Goal: Task Accomplishment & Management: Use online tool/utility

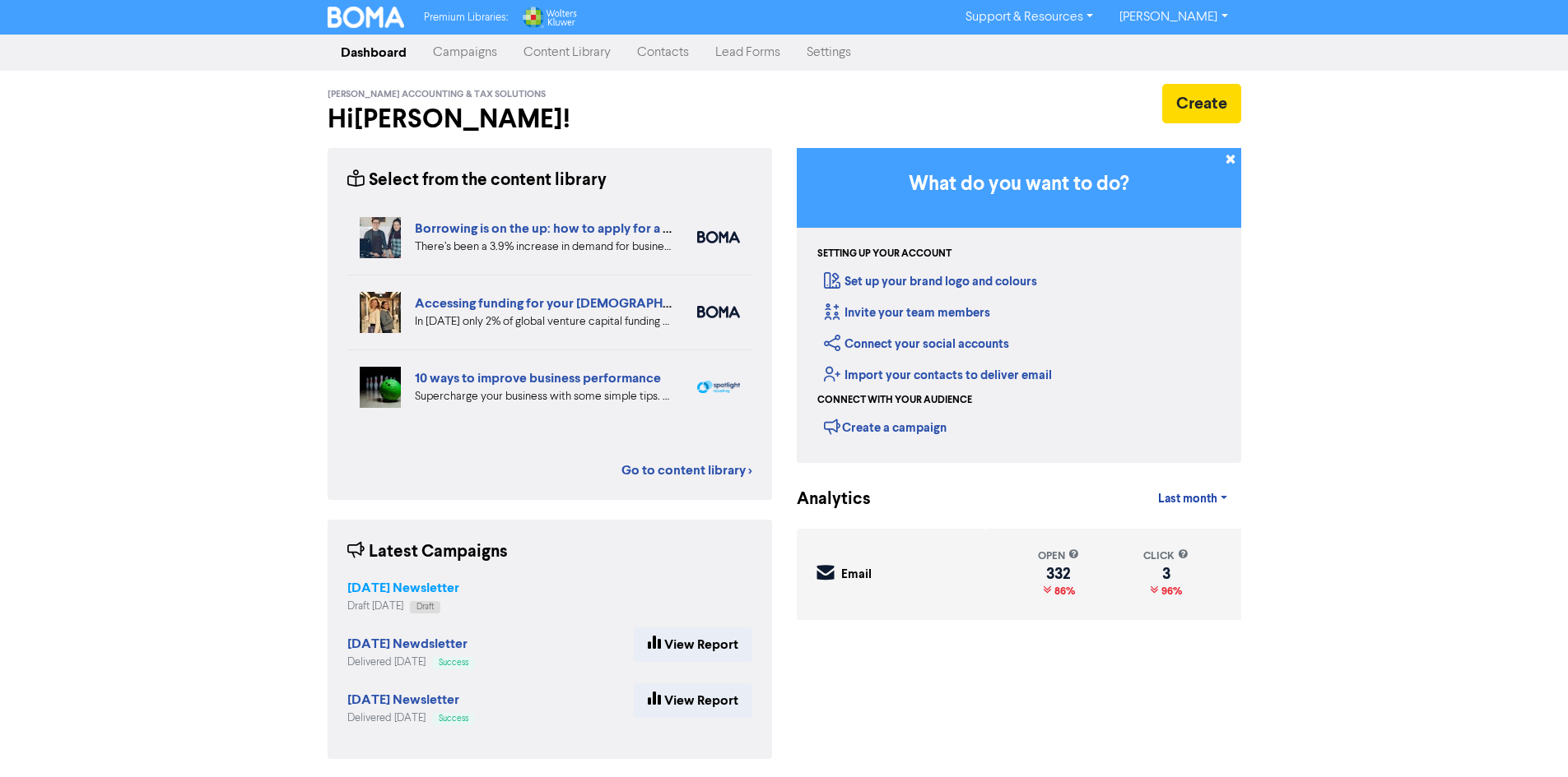
click at [460, 591] on strong "[DATE] Newsletter" at bounding box center [403, 588] width 112 height 17
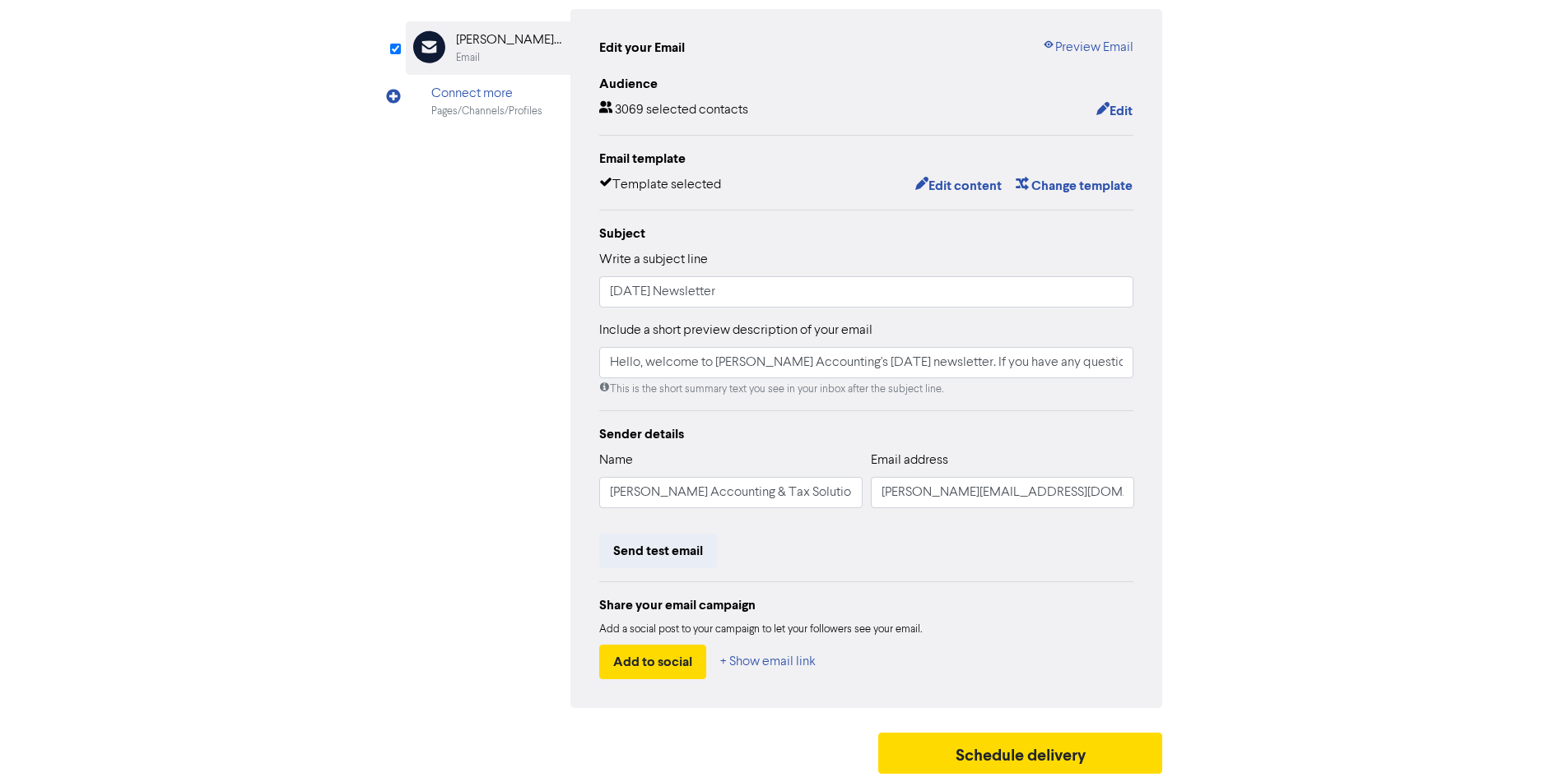
scroll to position [165, 0]
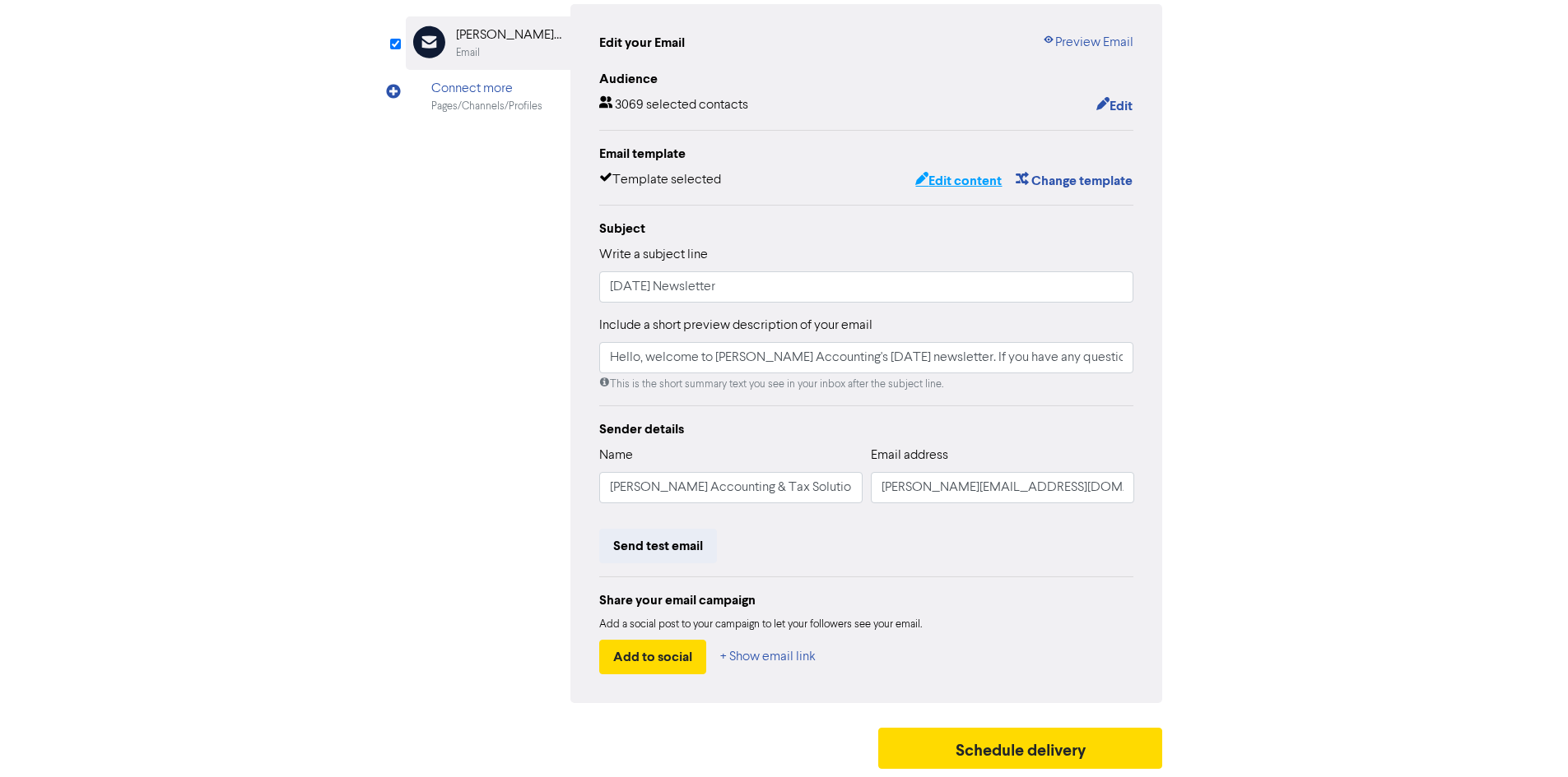
click at [964, 181] on button "Edit content" at bounding box center [958, 181] width 88 height 22
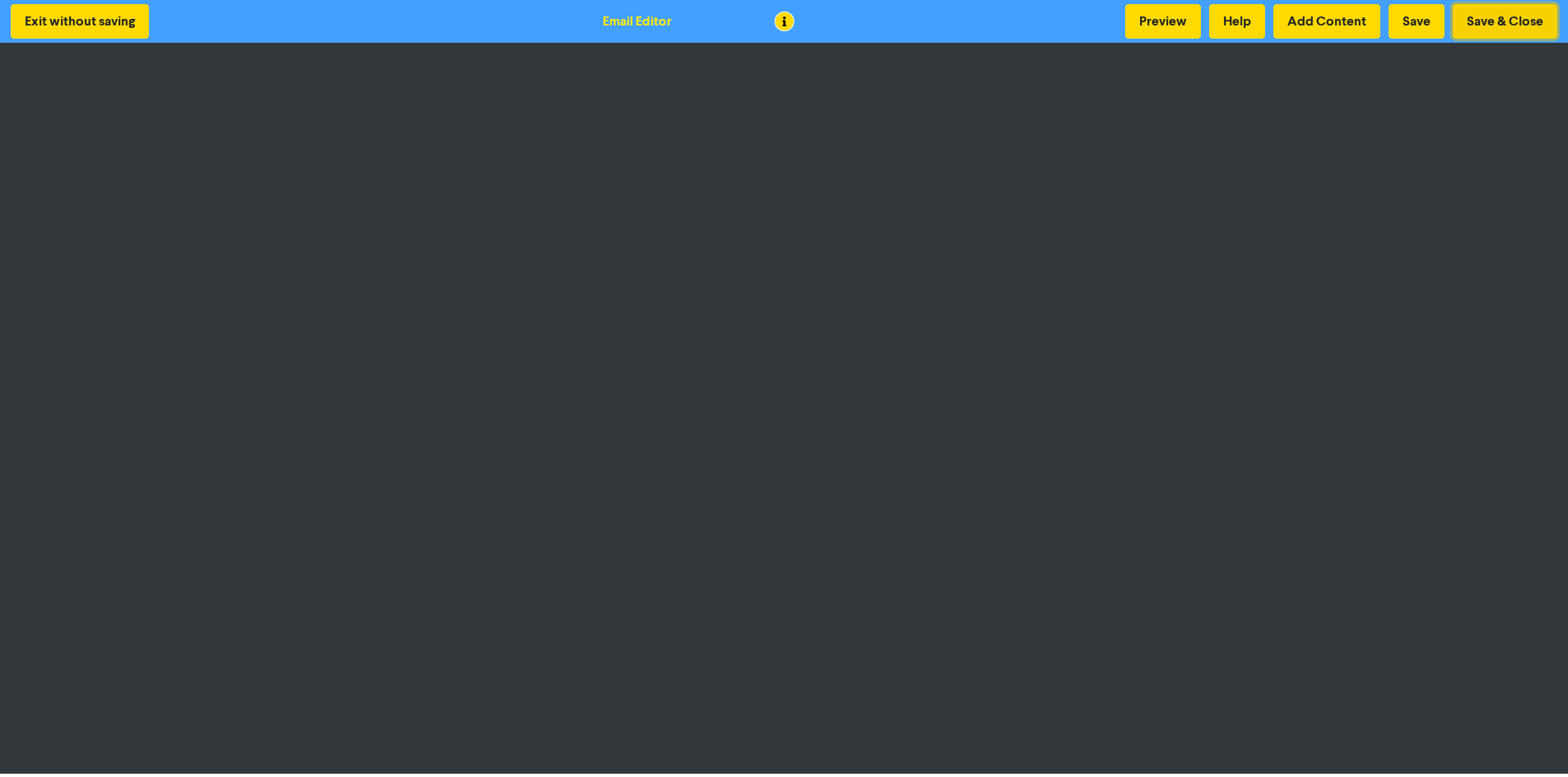
click at [1512, 19] on button "Save & Close" at bounding box center [1505, 22] width 104 height 35
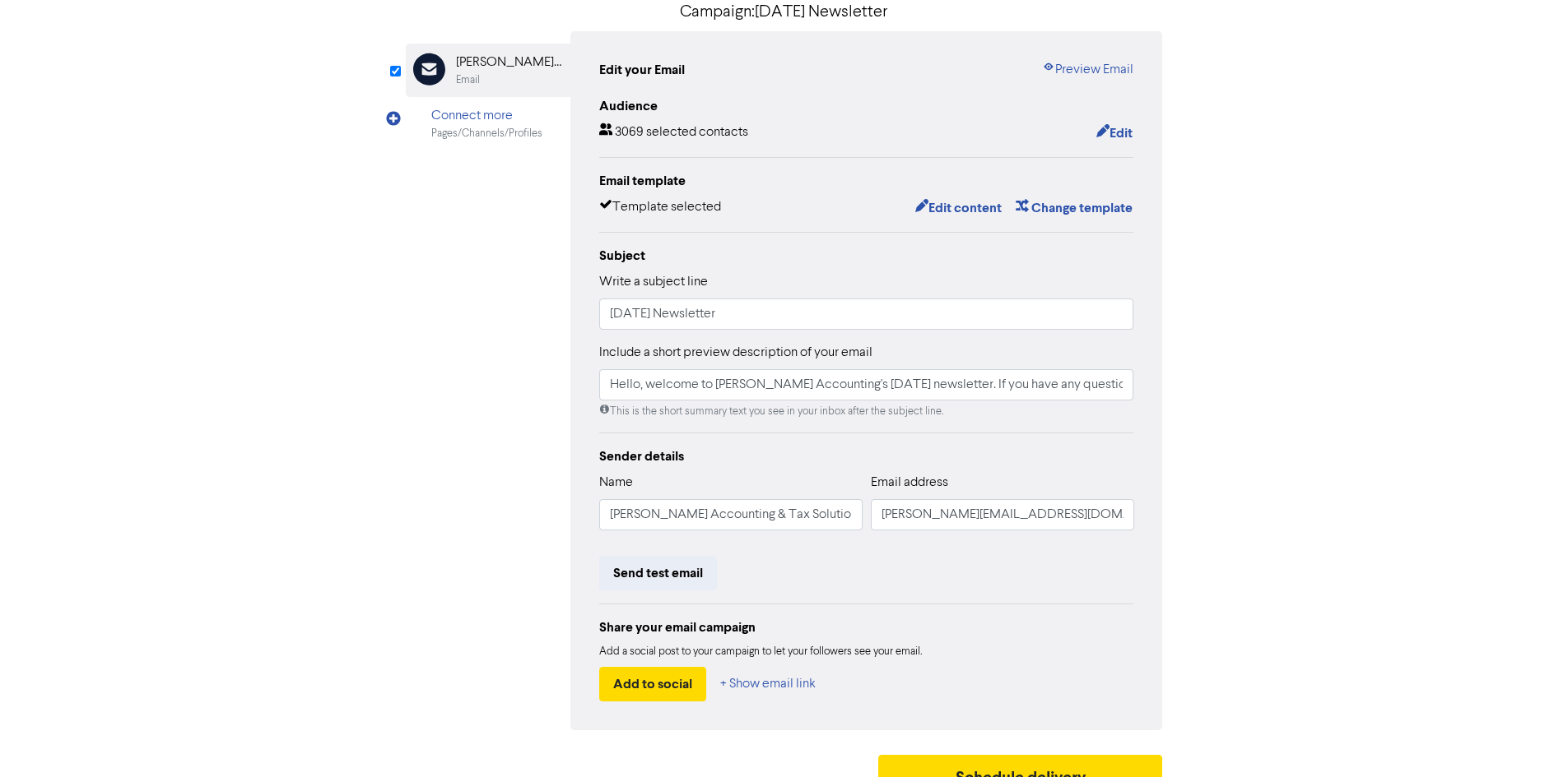
scroll to position [165, 0]
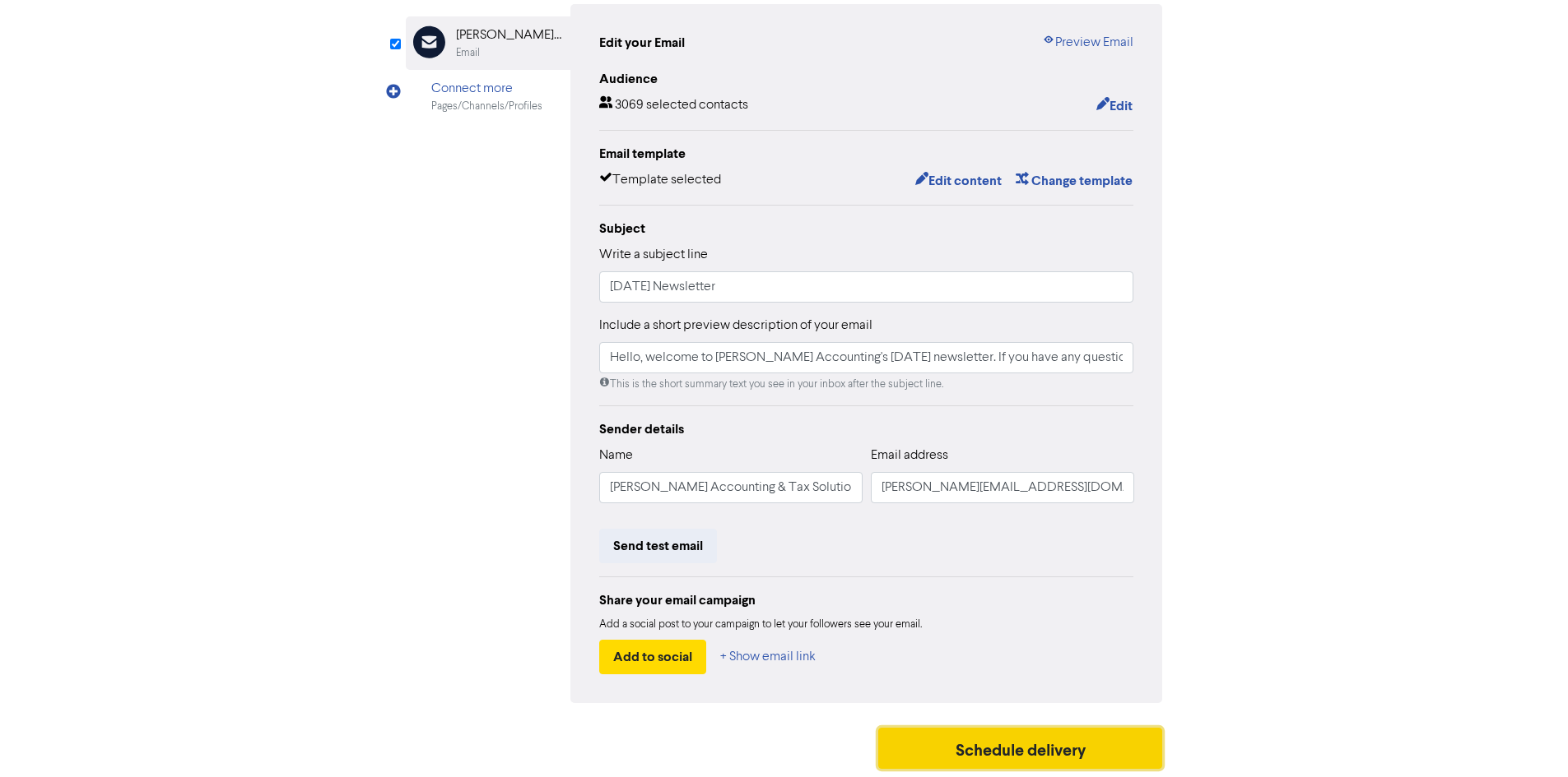
click at [959, 733] on button "Schedule delivery" at bounding box center [1020, 748] width 285 height 41
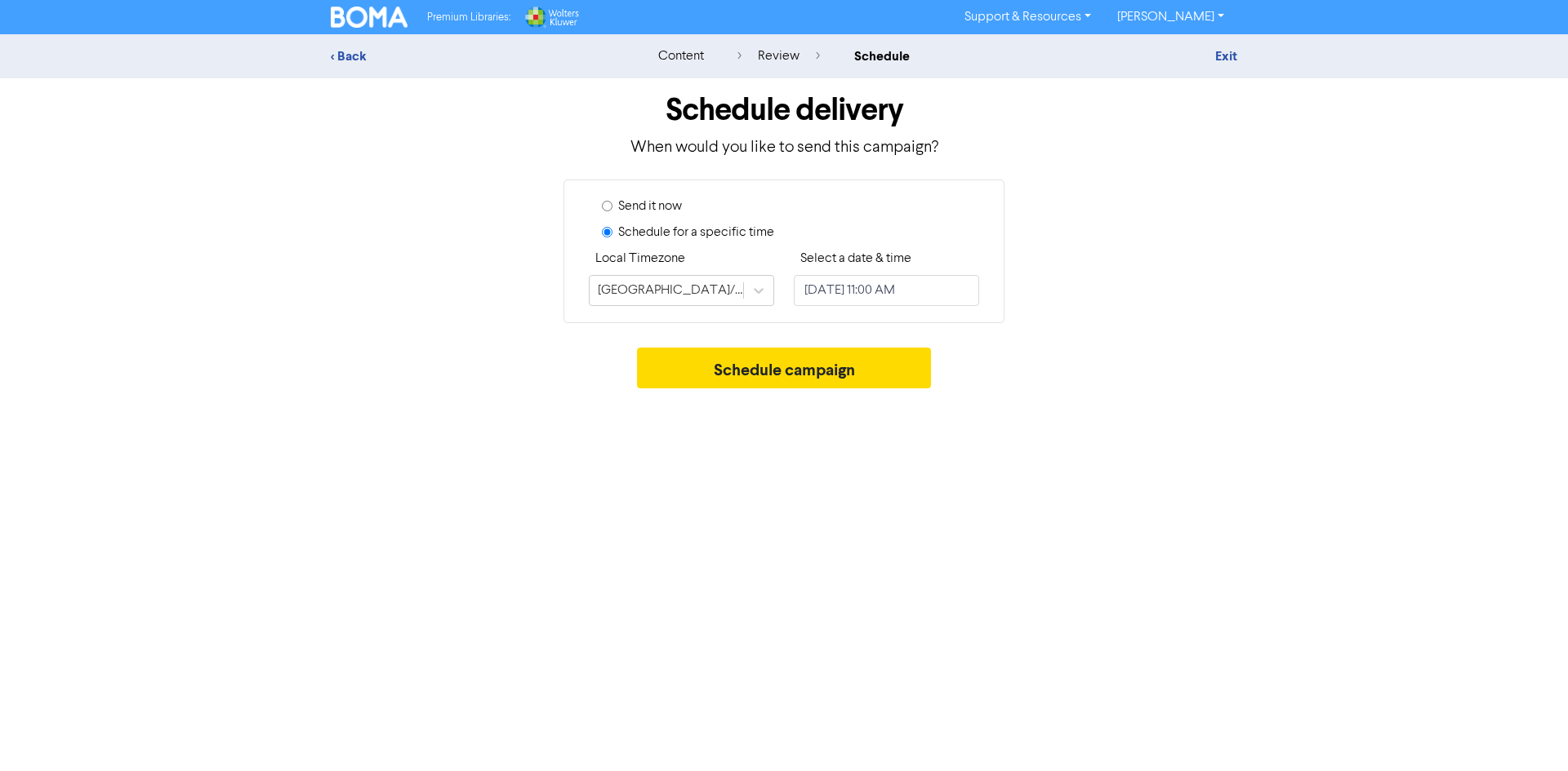
click at [675, 201] on label "Send it now" at bounding box center [651, 206] width 64 height 20
click at [613, 201] on input "Send it now" at bounding box center [607, 206] width 10 height 10
radio input "true"
radio input "false"
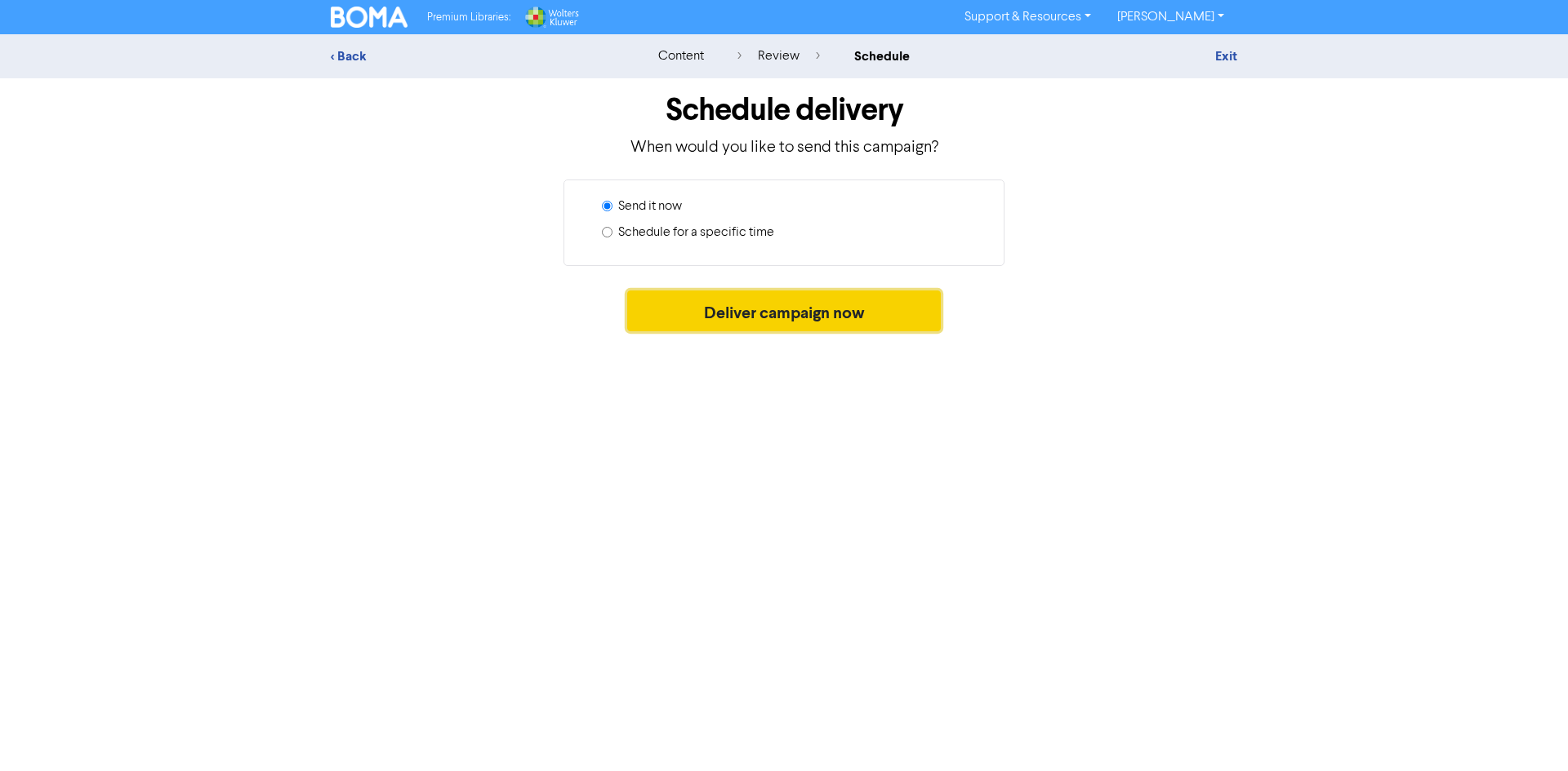
click at [733, 326] on button "Deliver campaign now" at bounding box center [784, 311] width 314 height 41
